Goal: Find specific page/section: Find specific page/section

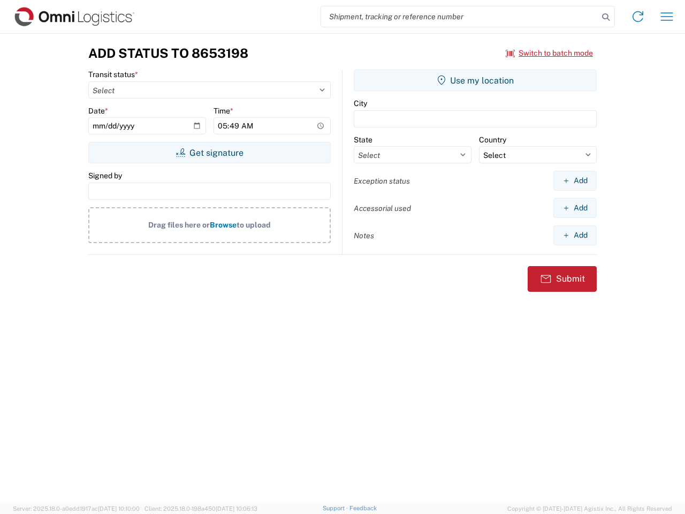
click at [460, 17] on input "search" at bounding box center [459, 16] width 277 height 20
click at [606, 17] on icon at bounding box center [606, 17] width 15 height 15
click at [638, 17] on icon at bounding box center [638, 16] width 17 height 17
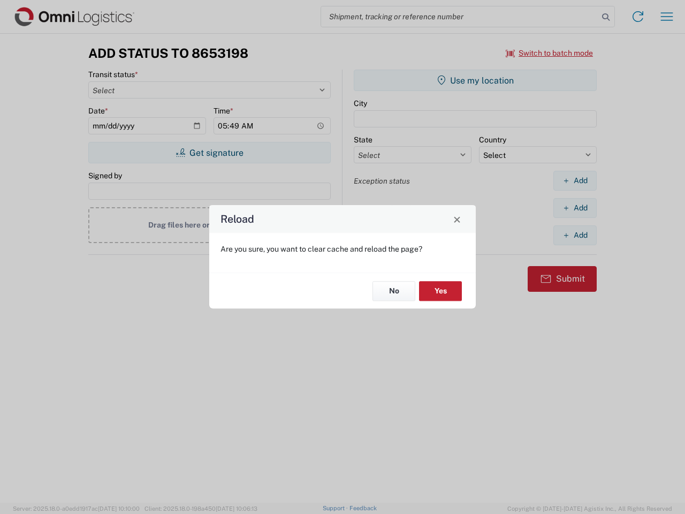
click at [667, 17] on div "Reload Are you sure, you want to clear cache and reload the page? No Yes" at bounding box center [342, 257] width 685 height 514
click at [550, 53] on div "Reload Are you sure, you want to clear cache and reload the page? No Yes" at bounding box center [342, 257] width 685 height 514
click at [209, 153] on div "Reload Are you sure, you want to clear cache and reload the page? No Yes" at bounding box center [342, 257] width 685 height 514
click at [475, 80] on div "Reload Are you sure, you want to clear cache and reload the page? No Yes" at bounding box center [342, 257] width 685 height 514
click at [575, 180] on div "Reload Are you sure, you want to clear cache and reload the page? No Yes" at bounding box center [342, 257] width 685 height 514
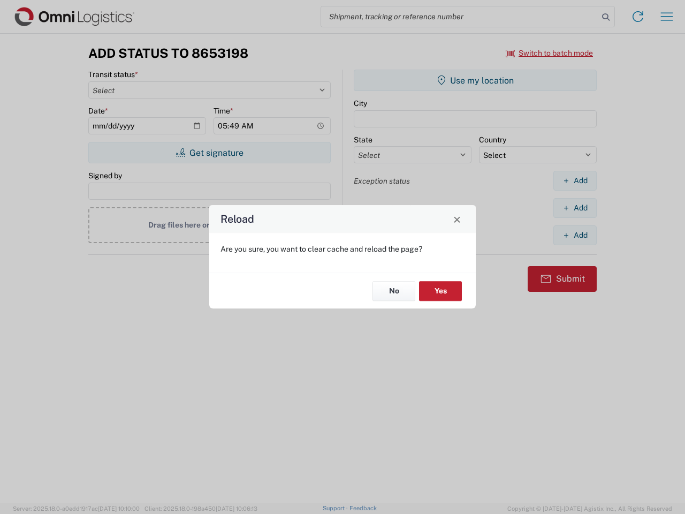
click at [575, 208] on div "Reload Are you sure, you want to clear cache and reload the page? No Yes" at bounding box center [342, 257] width 685 height 514
click at [575, 235] on div "Reload Are you sure, you want to clear cache and reload the page? No Yes" at bounding box center [342, 257] width 685 height 514
